Goal: Find specific page/section: Find specific page/section

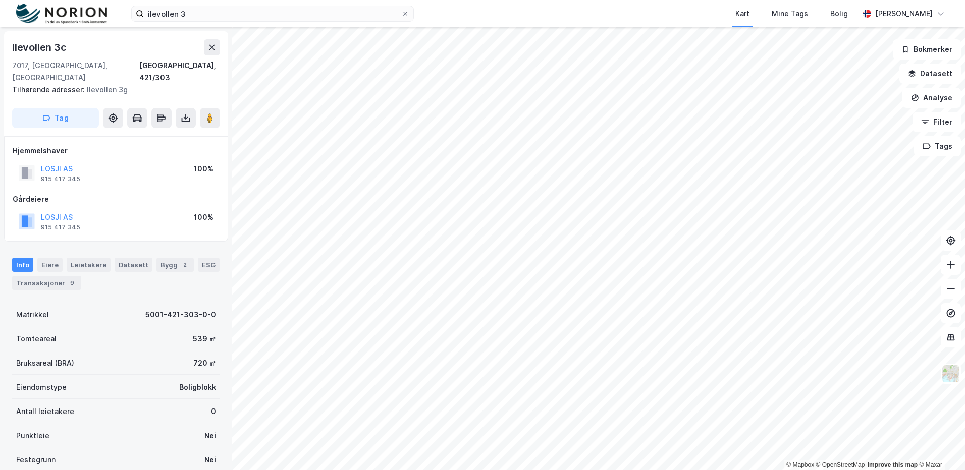
click at [147, 258] on div "Info [PERSON_NAME] Datasett Bygg 2 ESG Transaksjoner 9" at bounding box center [116, 274] width 208 height 32
click at [165, 258] on div "Bygg 2" at bounding box center [174, 265] width 37 height 14
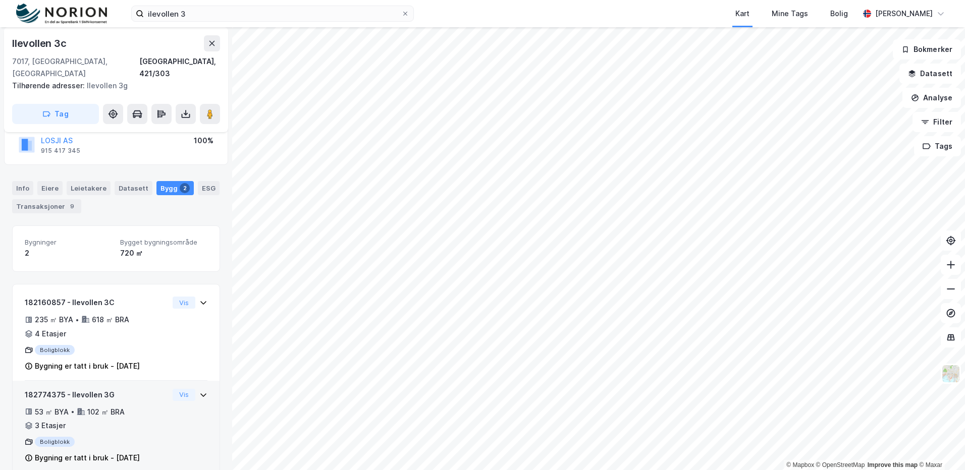
scroll to position [83, 0]
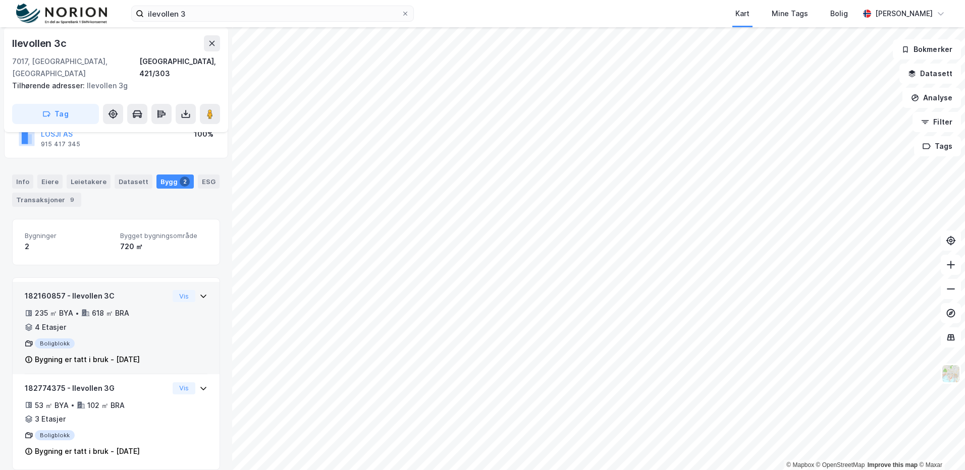
click at [141, 318] on div "235 ㎡ BYA • 618 ㎡ BRA • 4 Etasjer" at bounding box center [97, 320] width 144 height 26
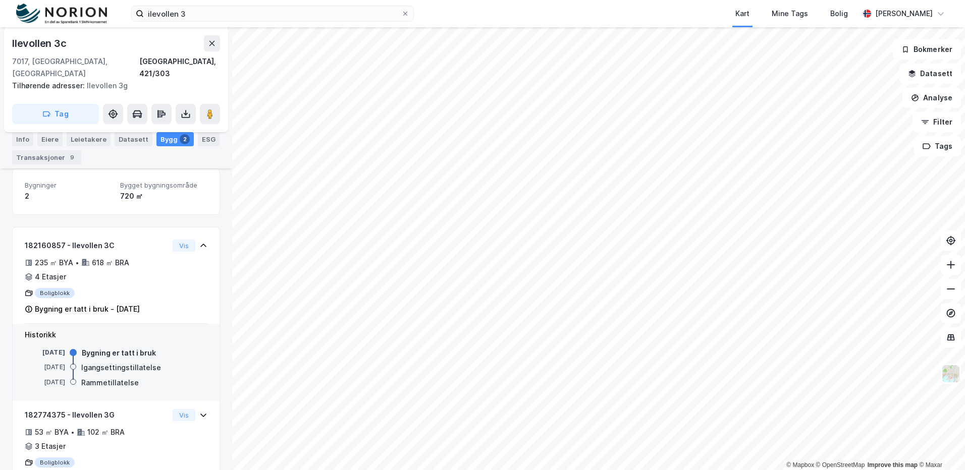
scroll to position [150, 0]
